Goal: Transaction & Acquisition: Purchase product/service

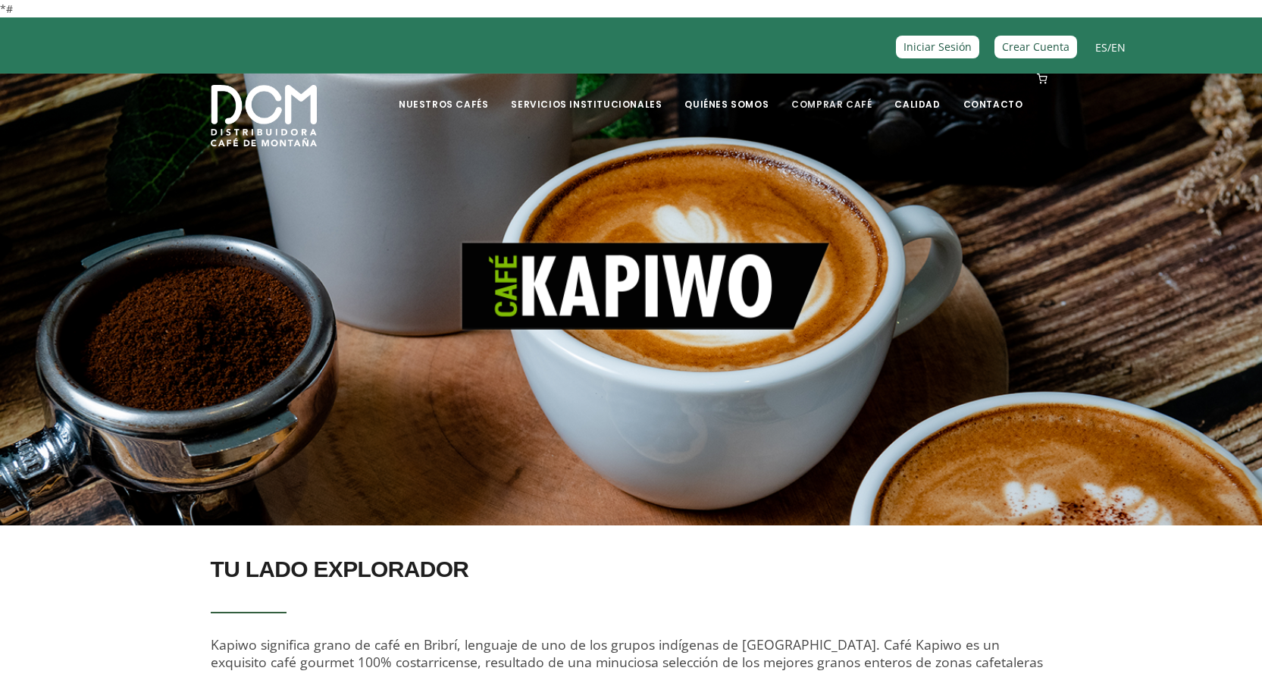
click at [832, 106] on link "Comprar Café" at bounding box center [831, 93] width 99 height 36
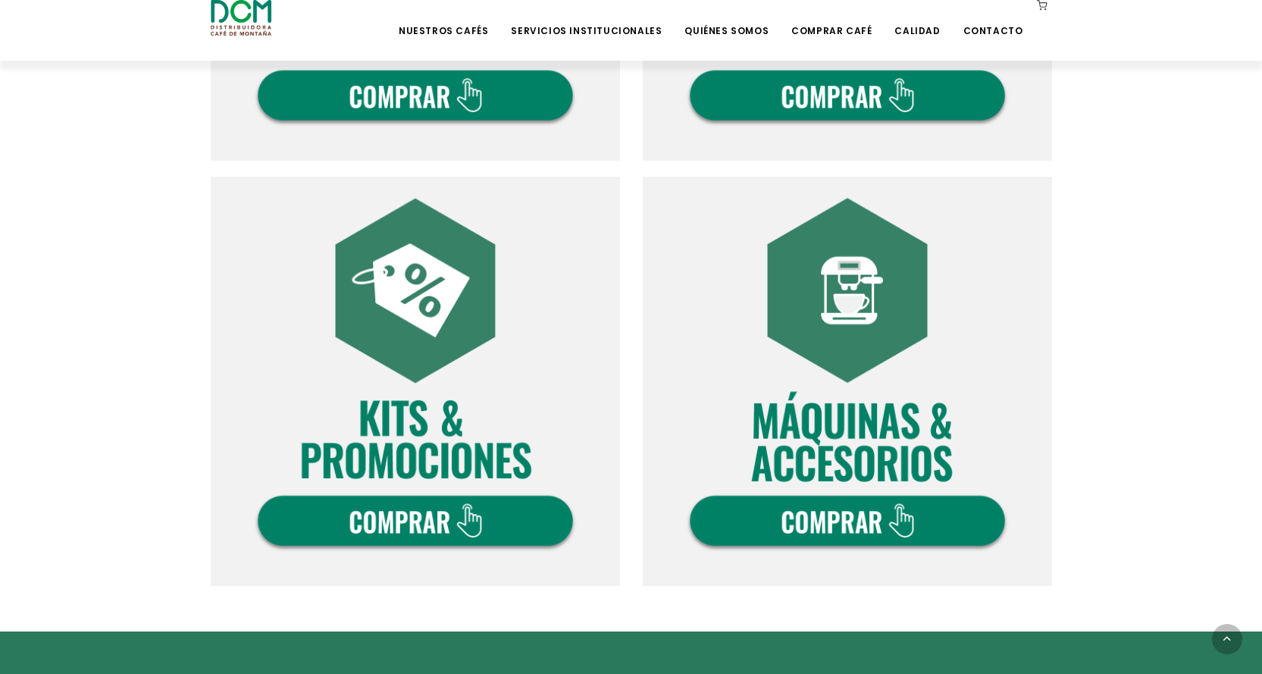
scroll to position [758, 0]
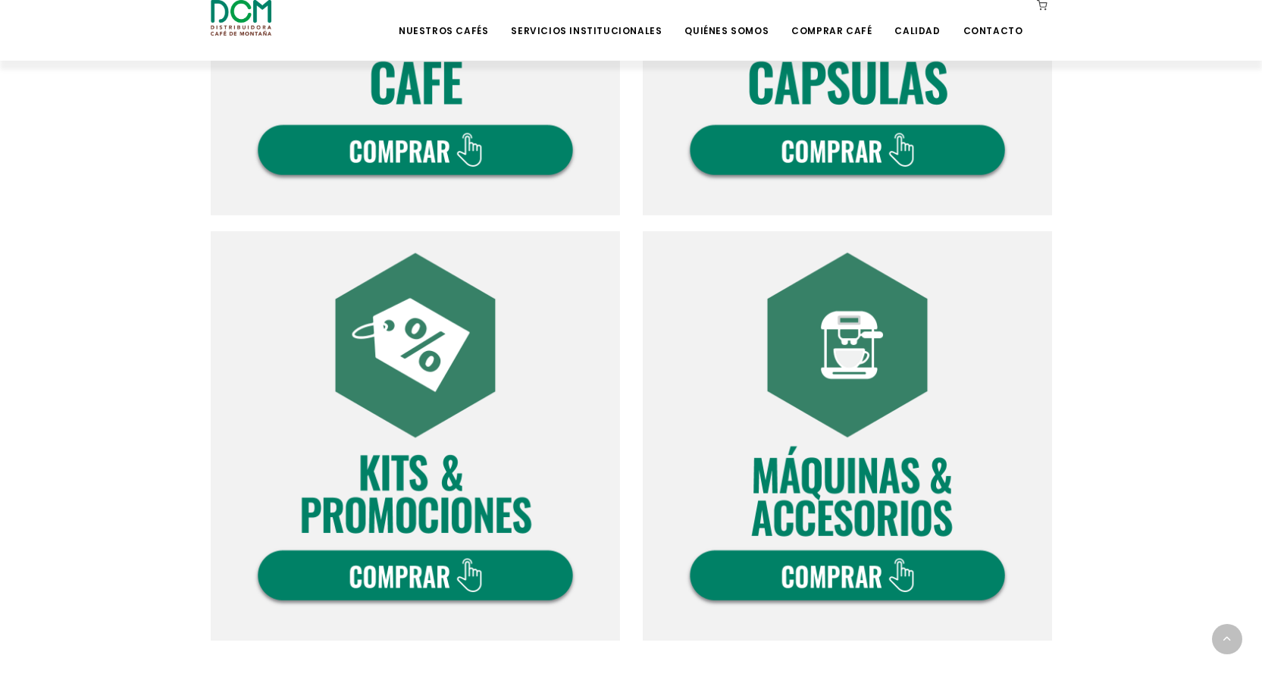
click at [525, 560] on img at bounding box center [415, 435] width 409 height 409
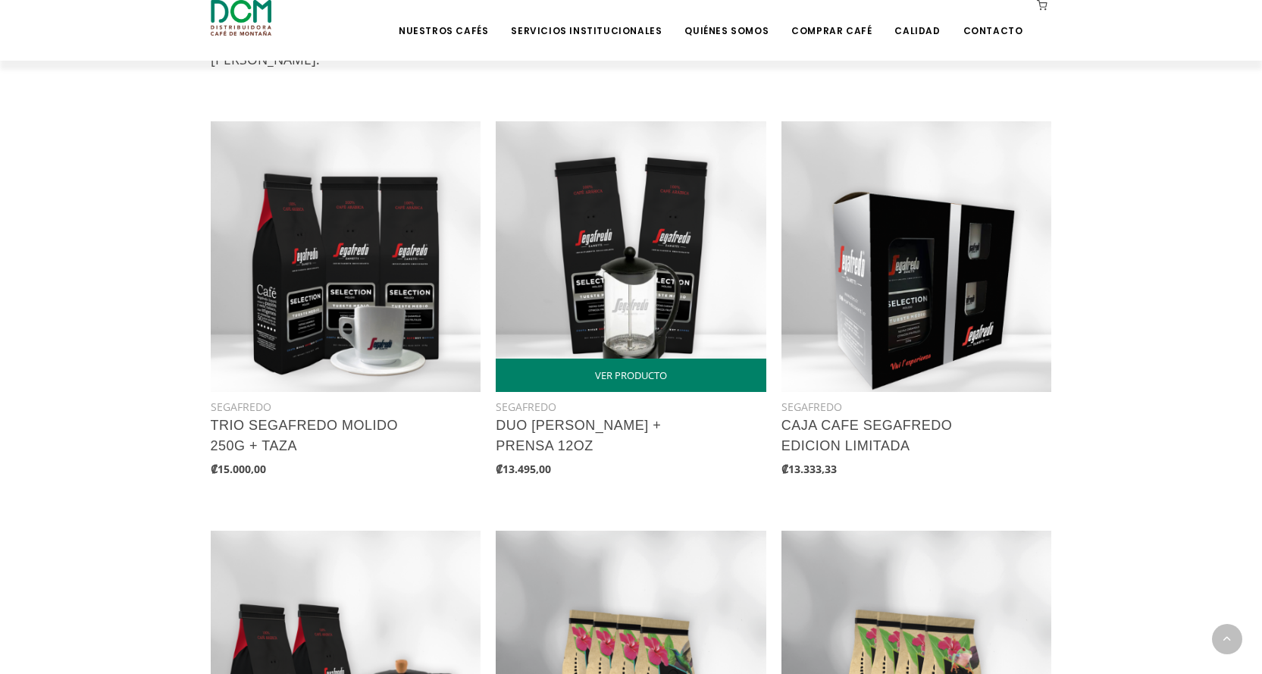
scroll to position [682, 0]
drag, startPoint x: 518, startPoint y: 468, endPoint x: 552, endPoint y: 482, distance: 37.0
click at [552, 484] on div "SEGAFREDO DUO SEGAFREDO + PRENSA 12OZ ₡13.495,00" at bounding box center [631, 438] width 271 height 94
drag, startPoint x: 559, startPoint y: 475, endPoint x: 505, endPoint y: 471, distance: 54.0
click at [505, 471] on div "₡13.495,00" at bounding box center [631, 467] width 271 height 17
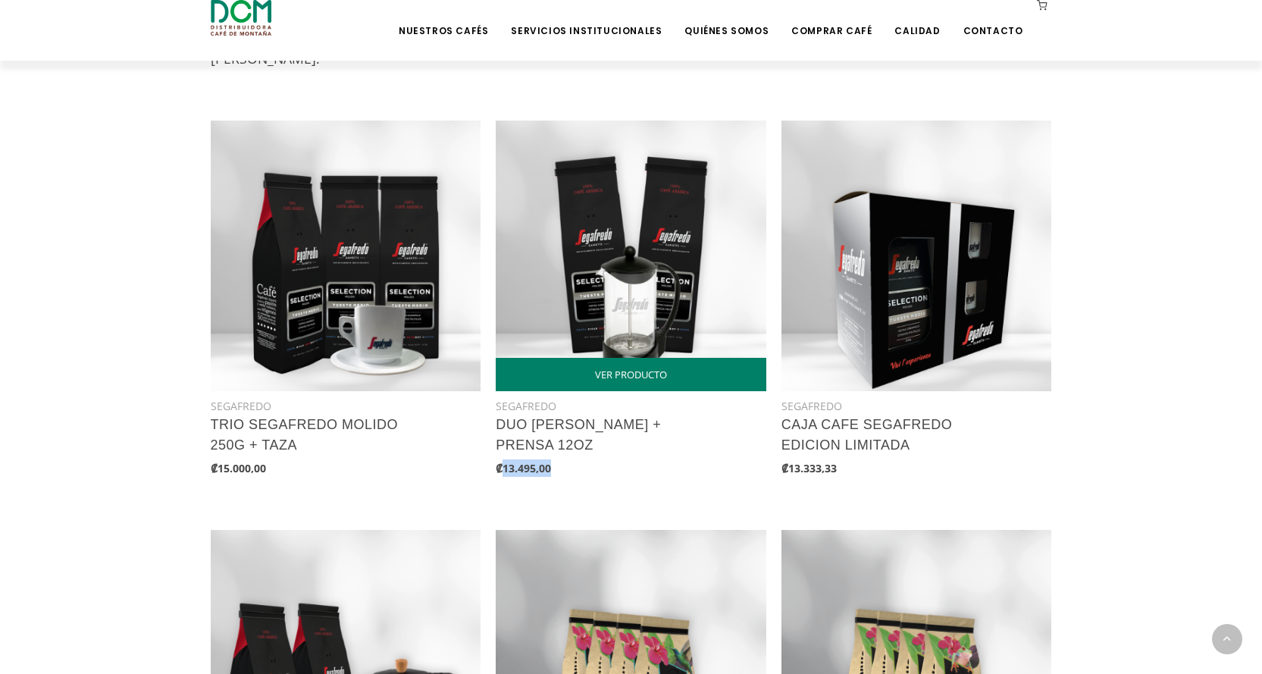
copy b "13.495,00"
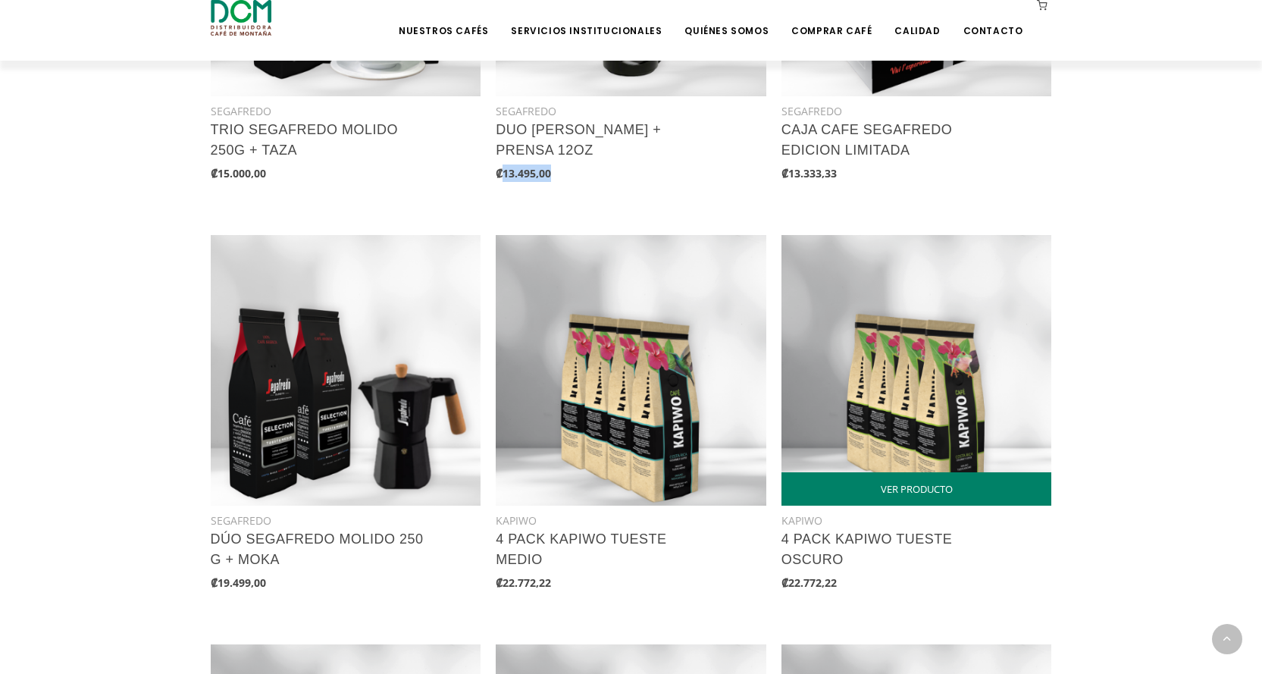
scroll to position [910, 0]
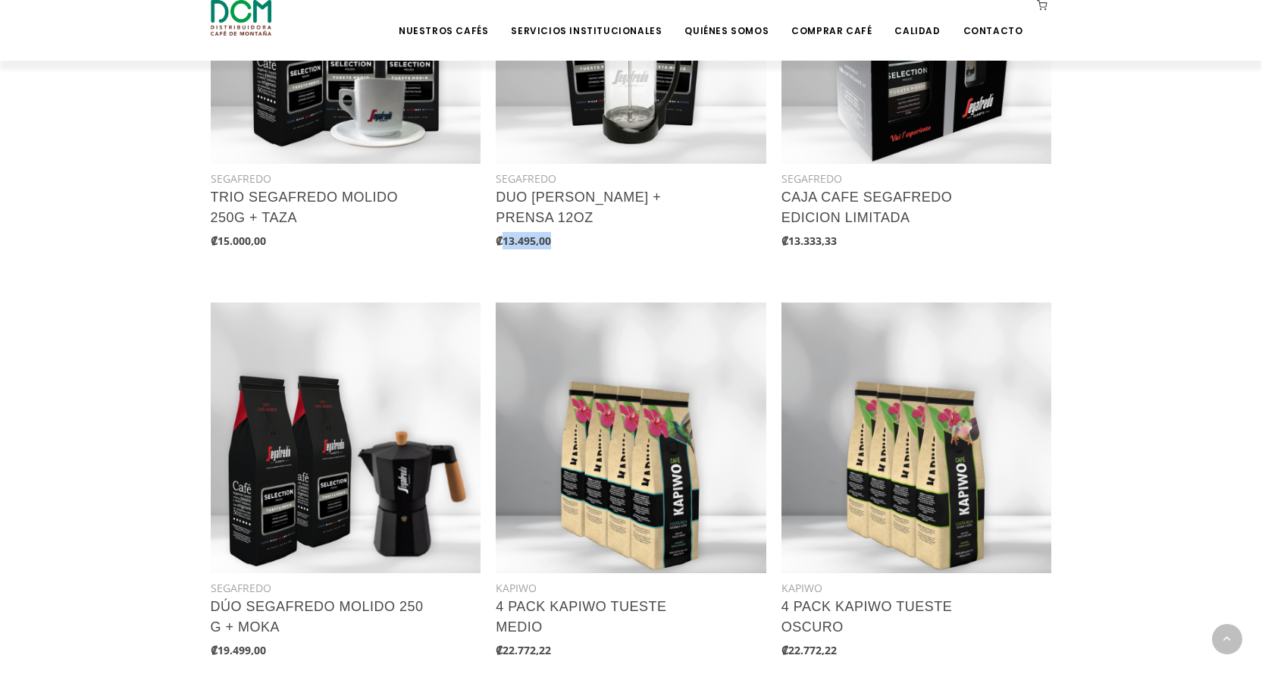
drag, startPoint x: 1028, startPoint y: 408, endPoint x: 1136, endPoint y: 360, distance: 117.8
drag, startPoint x: 1136, startPoint y: 360, endPoint x: 1190, endPoint y: 440, distance: 96.5
click at [1190, 440] on section "COMPRAR CAFÉ Seleccioná entre nuestras marcas y variedades de café gourmet, caf…" at bounding box center [631, 592] width 1262 height 1953
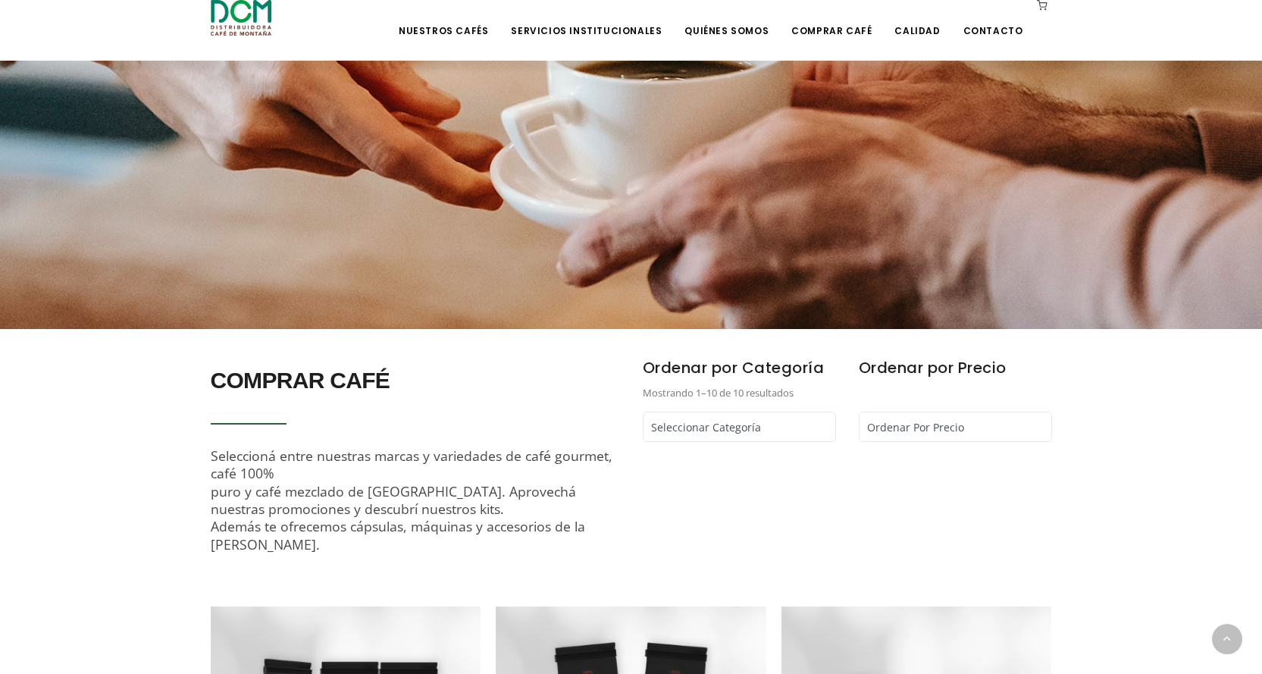
scroll to position [0, 0]
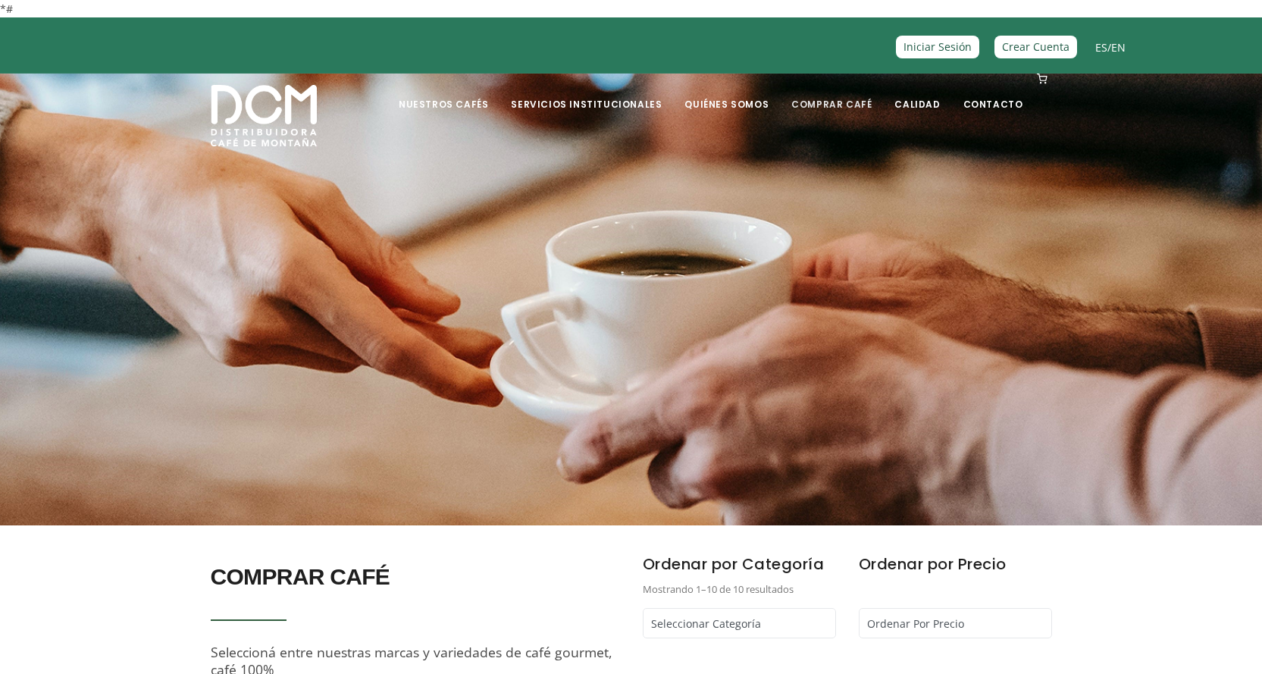
click at [850, 105] on link "Comprar Café" at bounding box center [831, 93] width 99 height 36
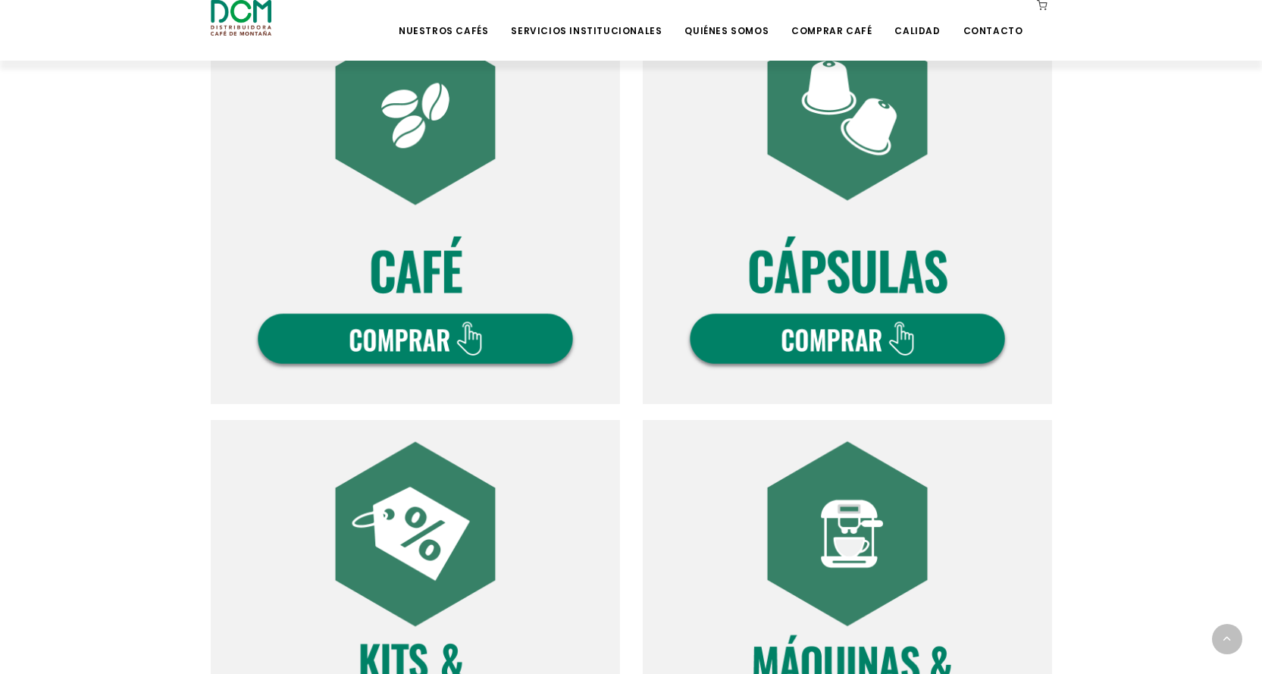
scroll to position [607, 0]
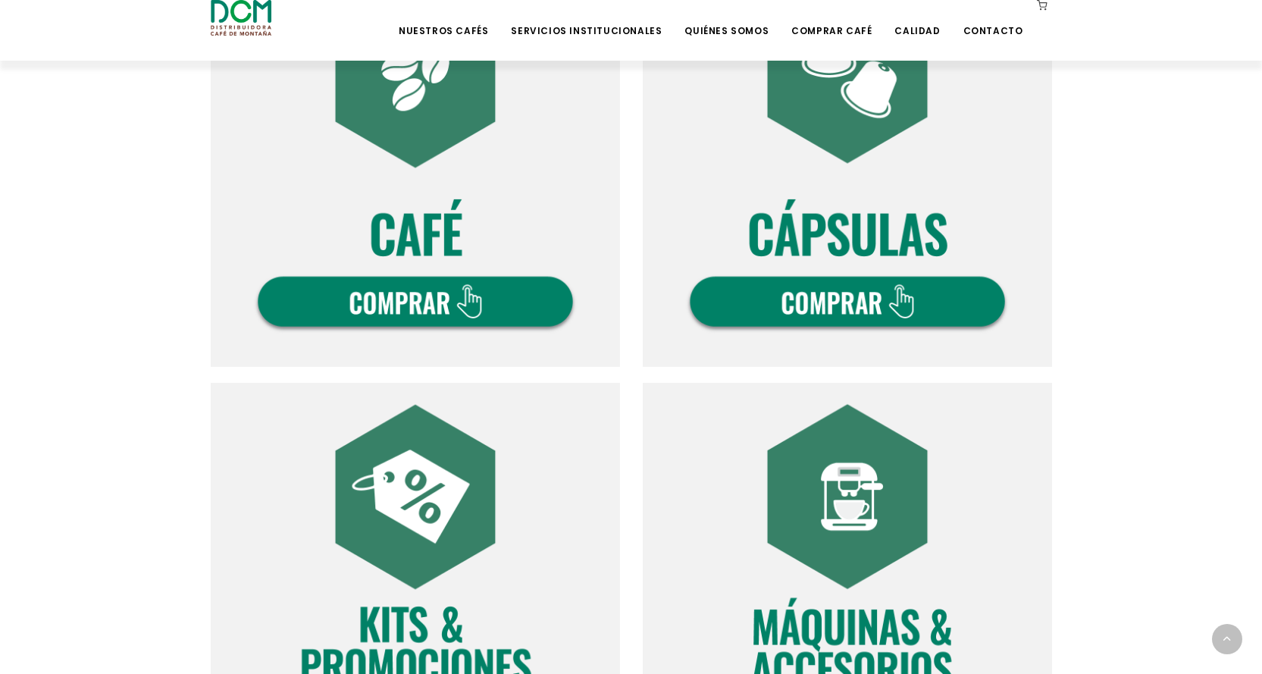
click at [478, 296] on img at bounding box center [415, 162] width 409 height 409
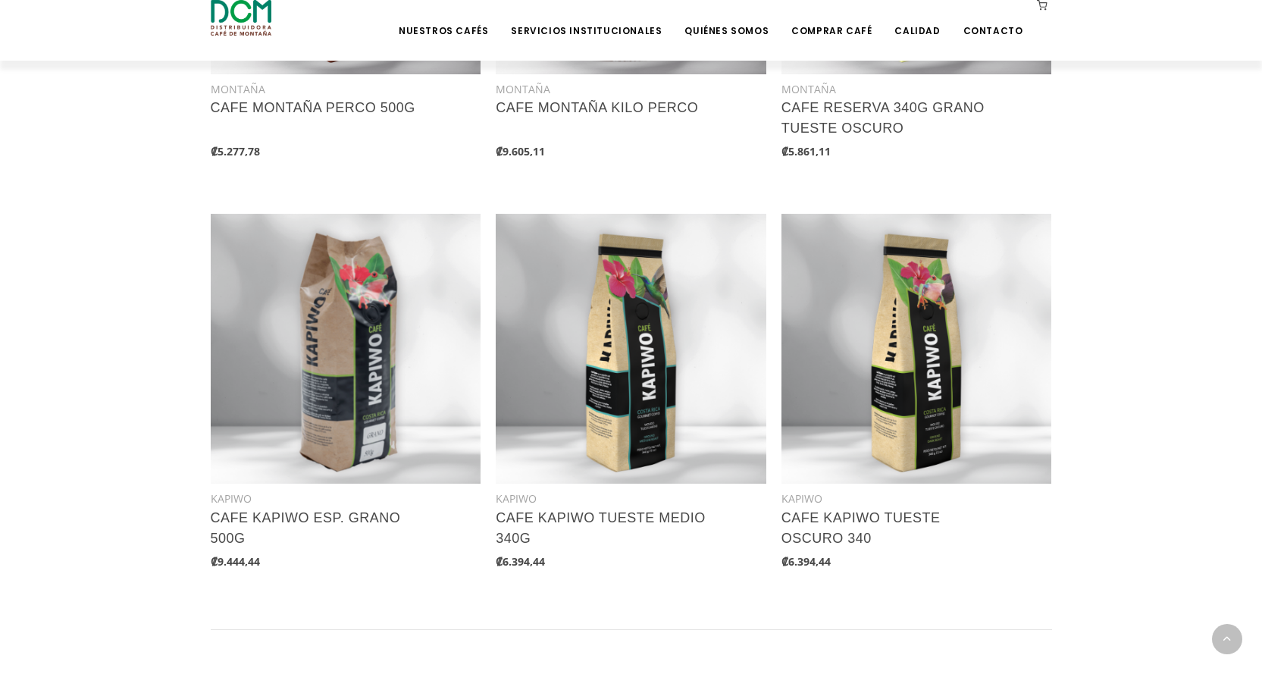
scroll to position [1820, 0]
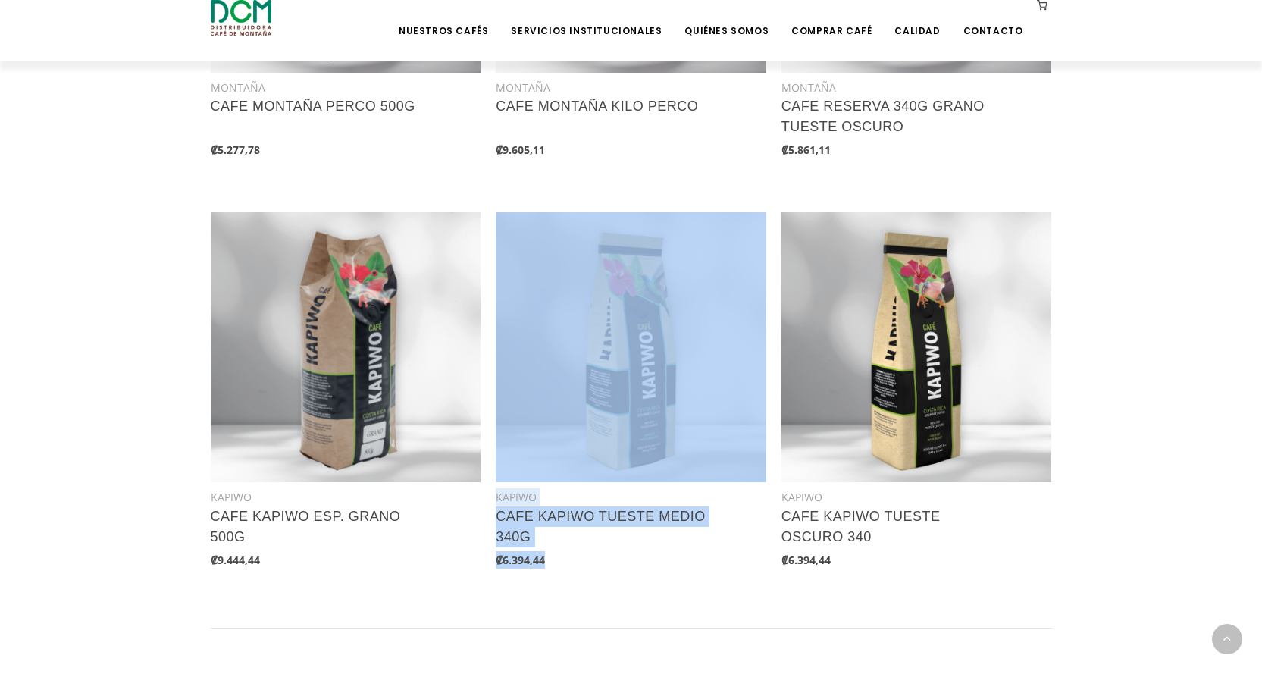
drag, startPoint x: 547, startPoint y: 558, endPoint x: 494, endPoint y: 564, distance: 53.4
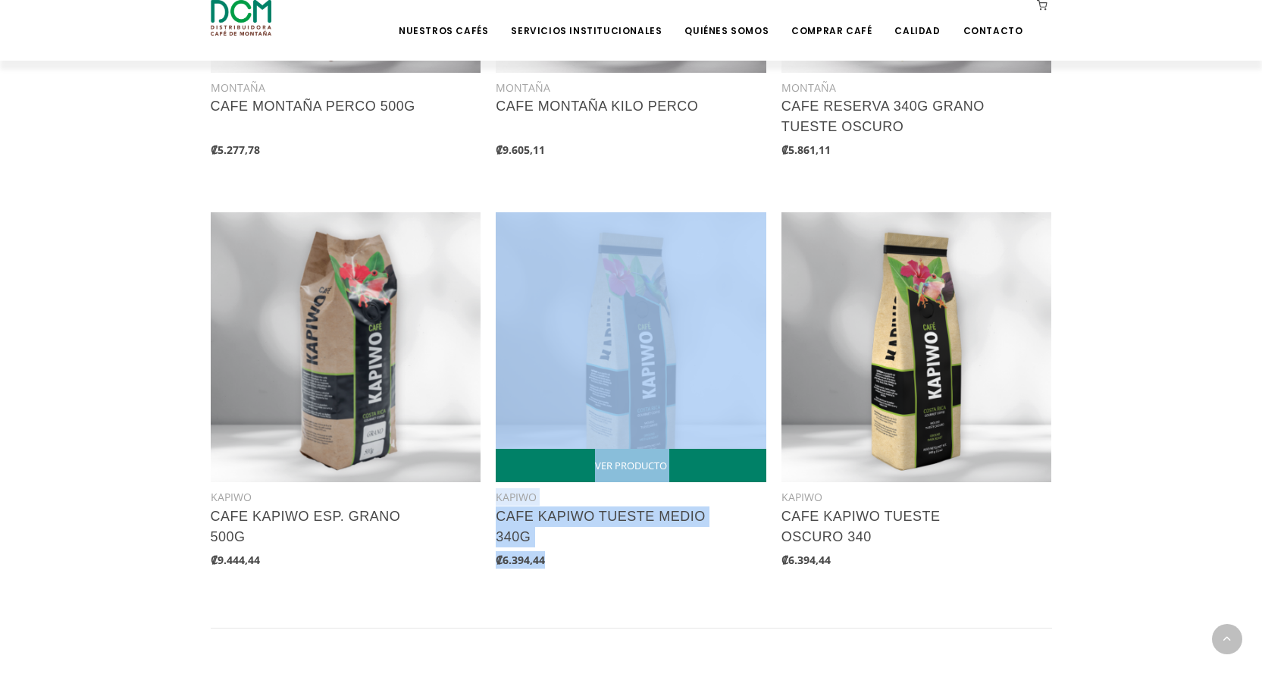
click at [521, 561] on b "₡6.394,44" at bounding box center [520, 560] width 49 height 14
click at [603, 562] on div "₡6.394,44" at bounding box center [631, 559] width 271 height 17
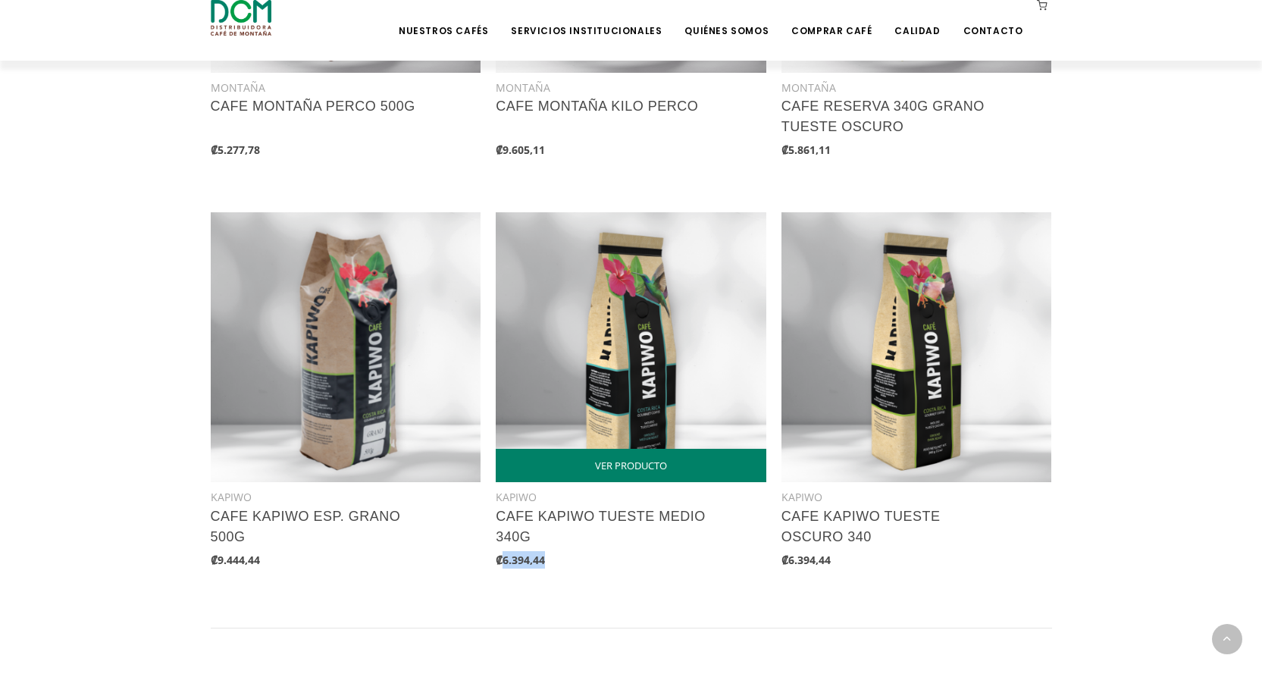
drag, startPoint x: 547, startPoint y: 561, endPoint x: 506, endPoint y: 564, distance: 41.8
click at [506, 564] on div "₡6.394,44" at bounding box center [631, 559] width 271 height 17
copy b "6.394,44"
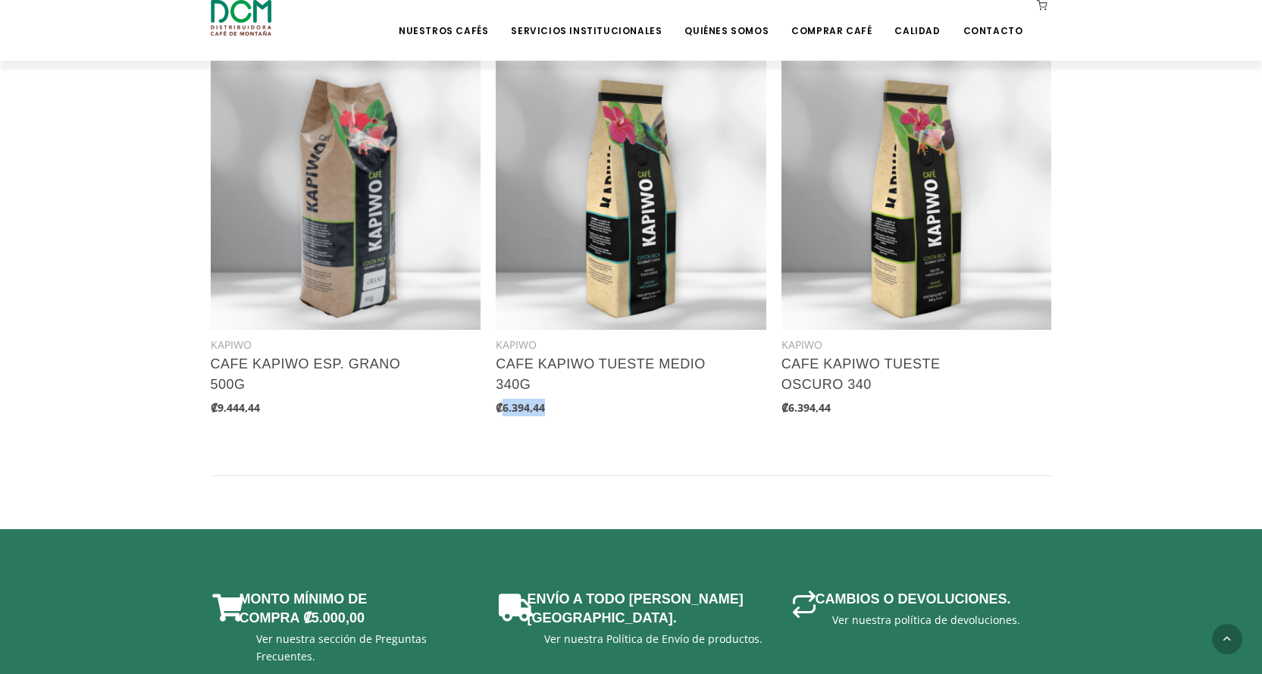
scroll to position [1971, 0]
